Goal: Find specific page/section: Find specific page/section

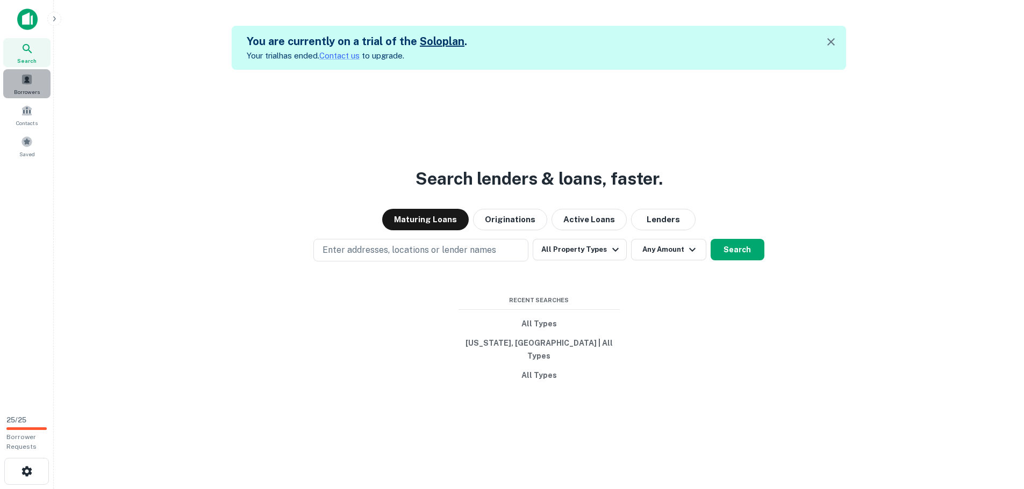
click at [28, 84] on span at bounding box center [27, 80] width 12 height 12
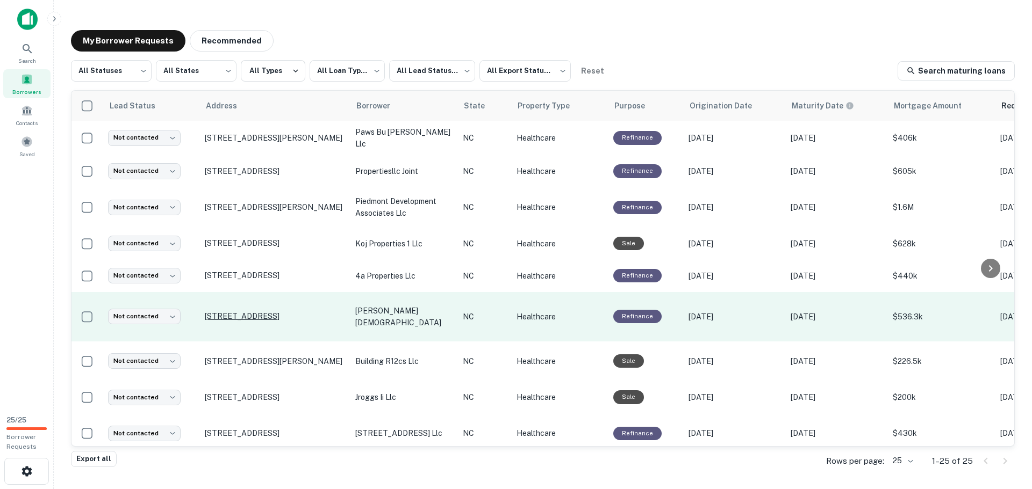
click at [262, 312] on p "[STREET_ADDRESS]" at bounding box center [275, 317] width 140 height 10
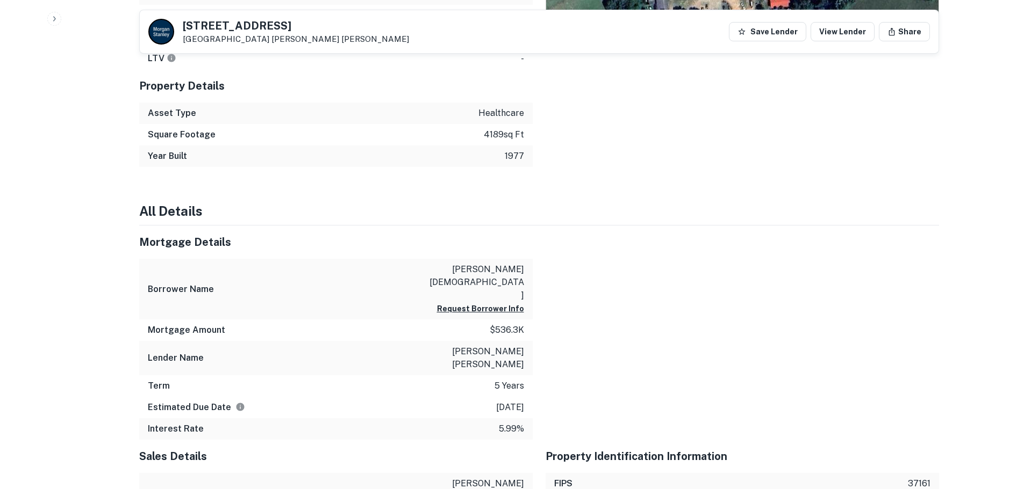
scroll to position [699, 0]
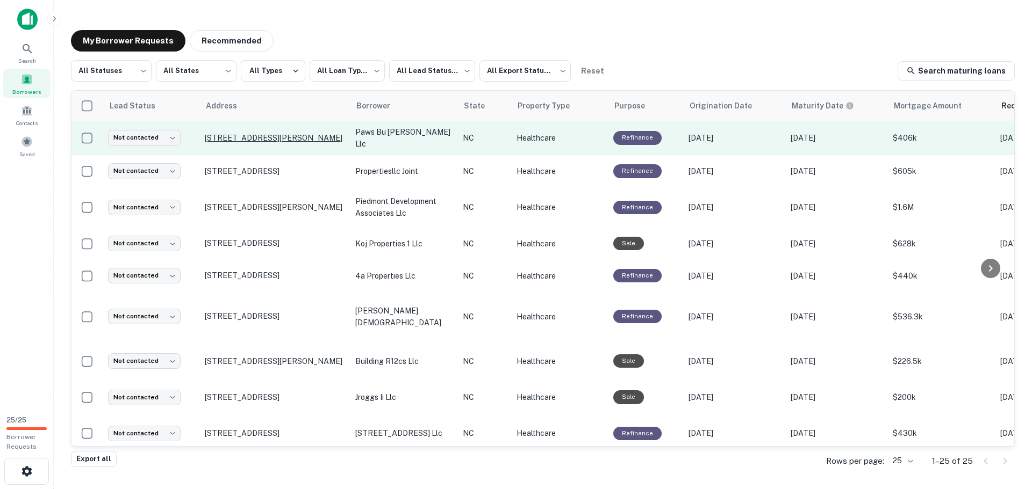
click at [248, 133] on p "[STREET_ADDRESS][PERSON_NAME]" at bounding box center [275, 138] width 140 height 10
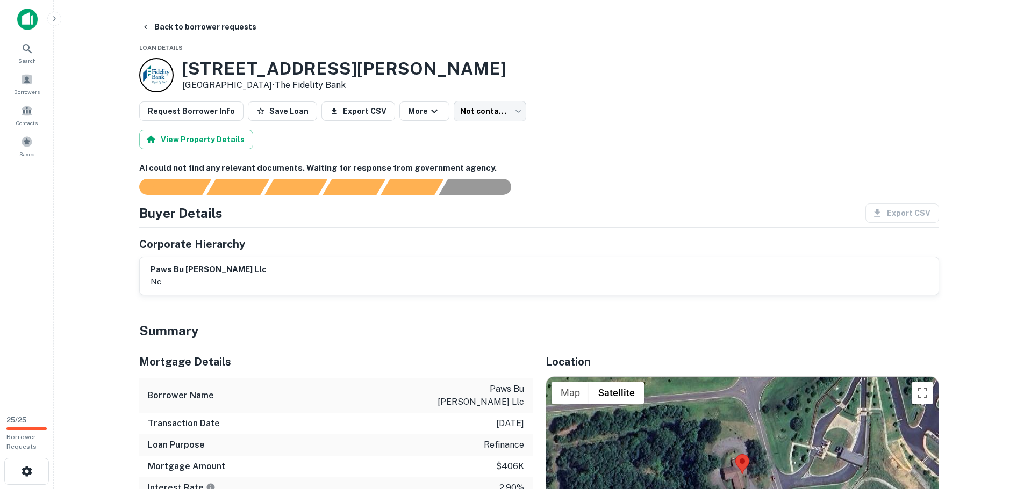
drag, startPoint x: 253, startPoint y: 83, endPoint x: 179, endPoint y: 62, distance: 76.2
click at [179, 62] on div "[STREET_ADDRESS][PERSON_NAME] • The Fidelity Bank" at bounding box center [322, 75] width 367 height 34
copy div "[STREET_ADDRESS][PERSON_NAME]"
